Goal: Transaction & Acquisition: Purchase product/service

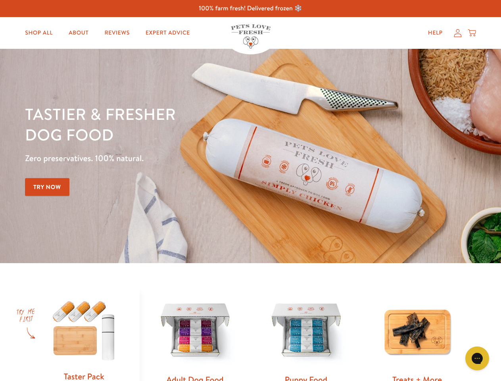
click at [250, 191] on div "Tastier & fresher dog food Zero preservatives. 100% natural. Try Now" at bounding box center [175, 156] width 301 height 105
click at [477, 358] on icon "Gorgias live chat" at bounding box center [477, 358] width 8 height 8
